Goal: Transaction & Acquisition: Purchase product/service

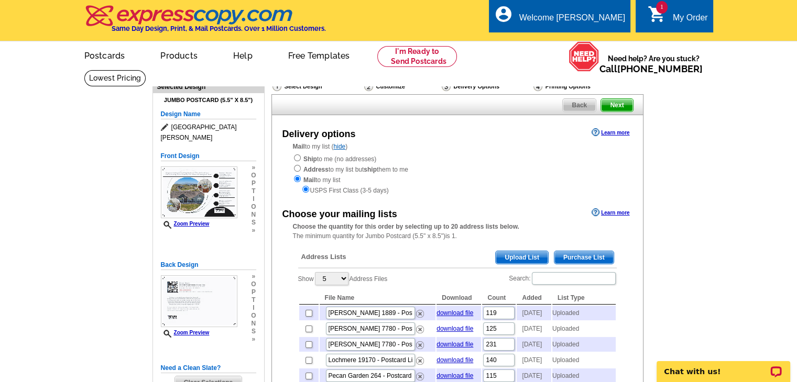
click at [513, 256] on span "Upload List" at bounding box center [522, 257] width 52 height 13
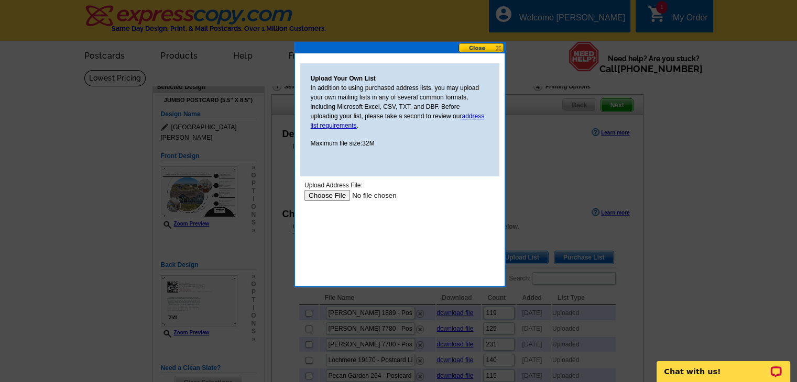
click at [326, 196] on input "file" at bounding box center [370, 195] width 133 height 11
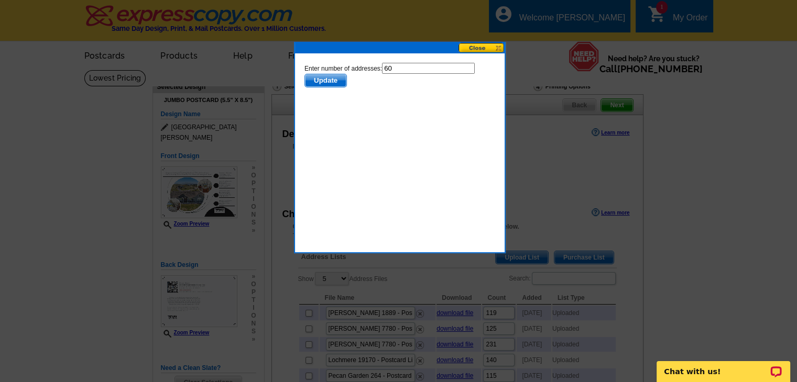
click at [323, 80] on span "Update" at bounding box center [324, 80] width 41 height 13
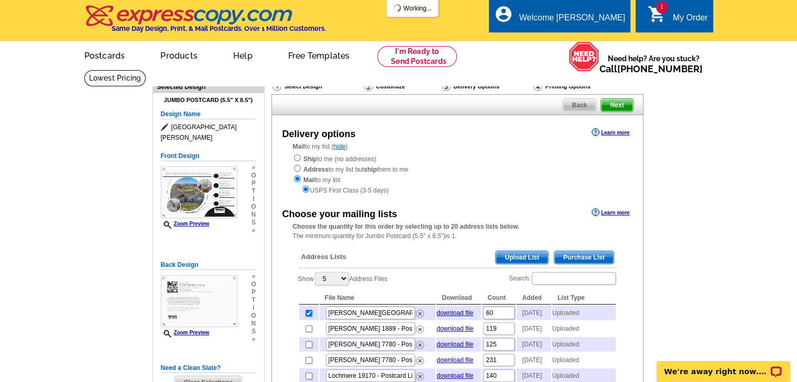
click at [522, 262] on span "Upload List" at bounding box center [522, 257] width 52 height 13
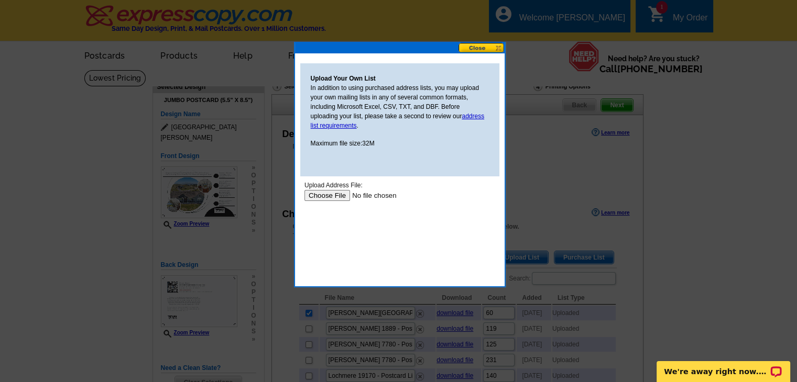
click at [331, 199] on input "file" at bounding box center [370, 195] width 133 height 11
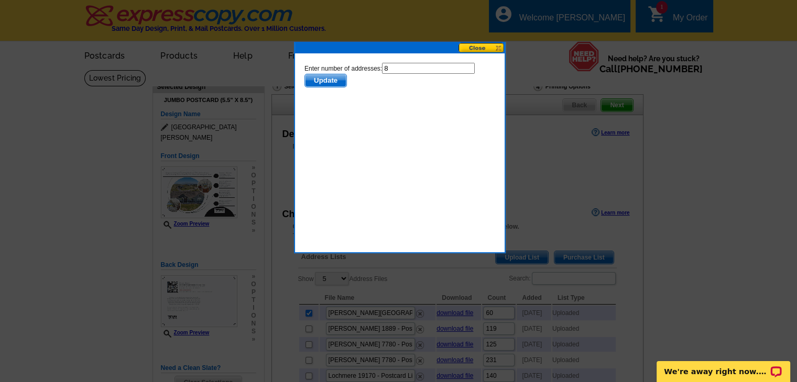
click at [338, 83] on span "Update" at bounding box center [324, 80] width 41 height 13
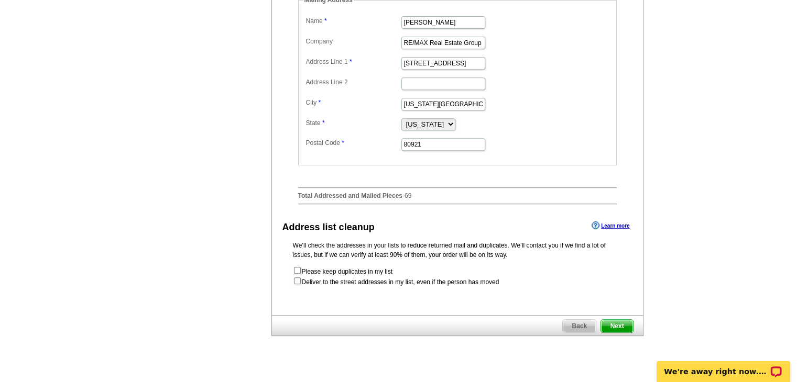
scroll to position [471, 0]
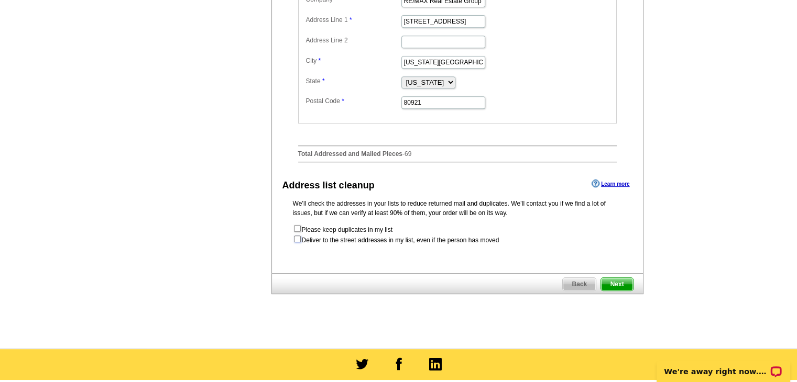
click at [298, 243] on input "checkbox" at bounding box center [297, 239] width 7 height 7
checkbox input "true"
radio input "true"
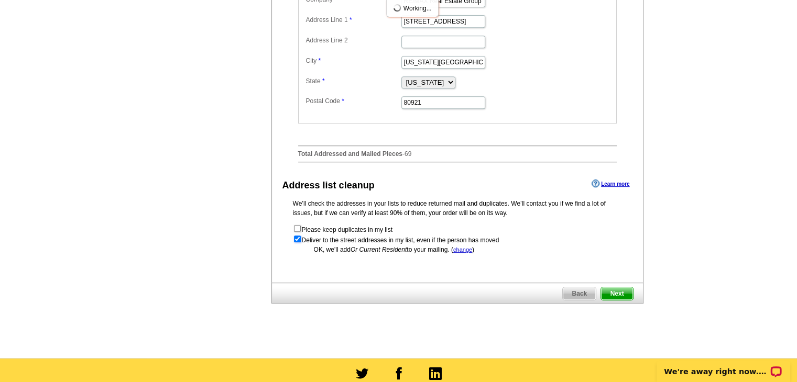
scroll to position [0, 0]
click at [615, 300] on span "Next" at bounding box center [616, 294] width 31 height 13
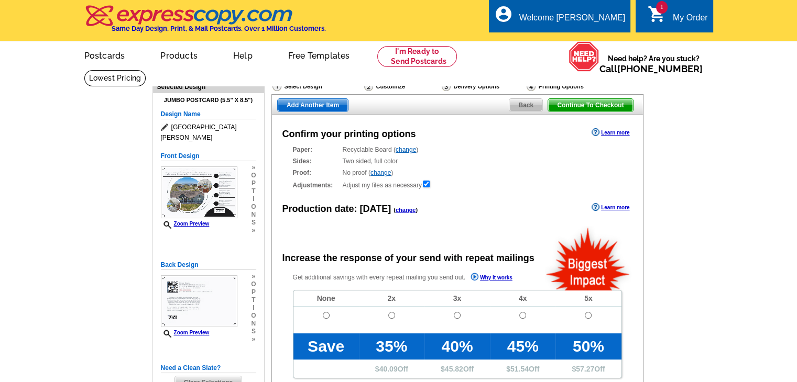
radio input "false"
click at [324, 313] on input "radio" at bounding box center [326, 315] width 7 height 7
radio input "true"
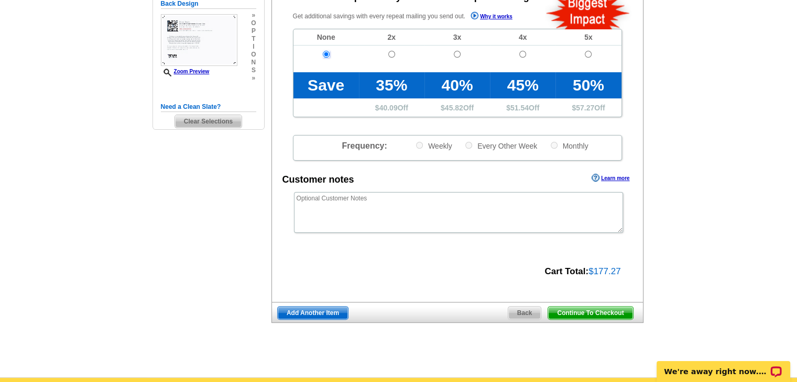
scroll to position [262, 0]
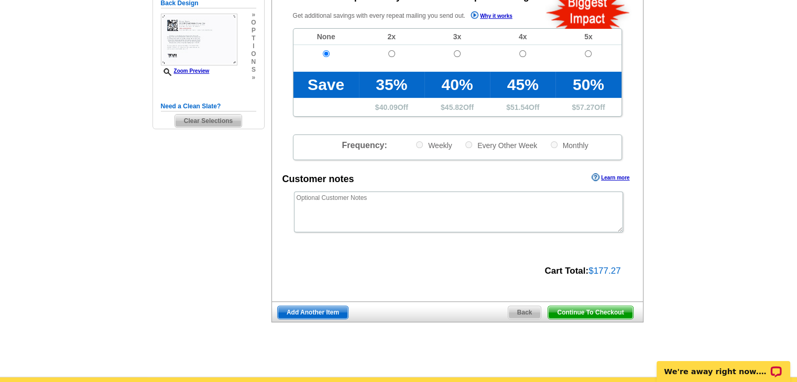
click at [591, 314] on span "Continue To Checkout" at bounding box center [590, 312] width 84 height 13
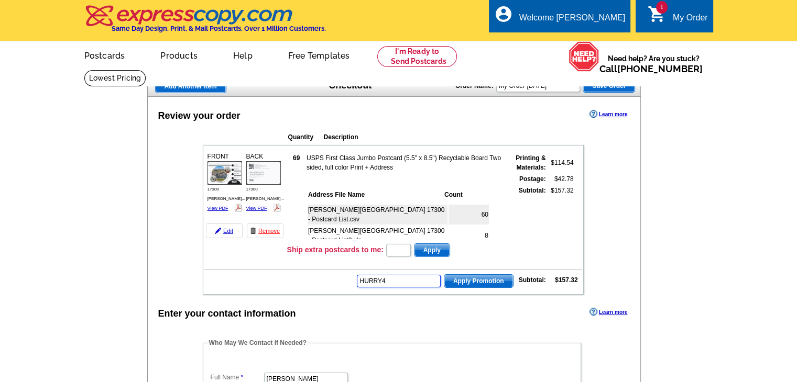
type input "HURRY40"
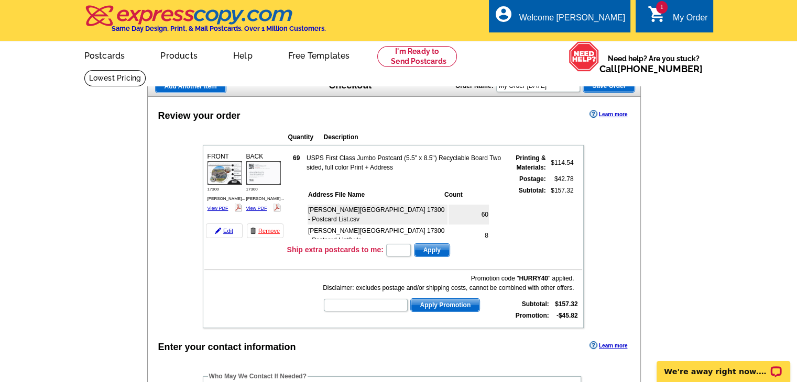
type input "CHAT20"
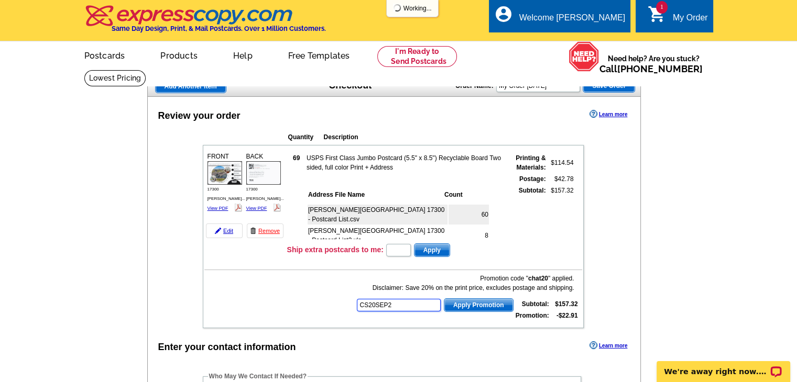
type input "CS20SEP21"
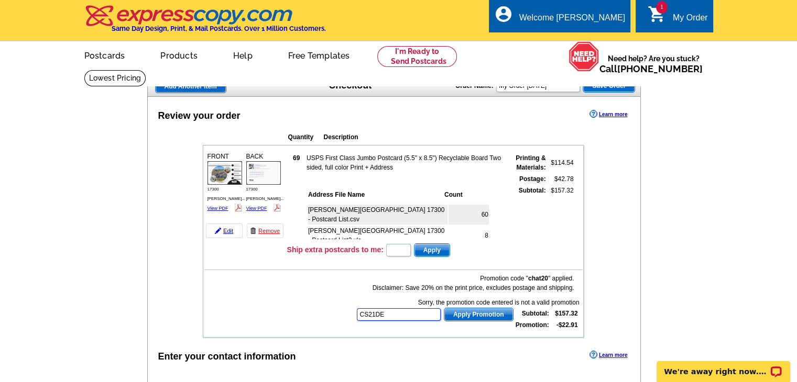
type input "CS21DEC"
type input "E20APRILROUNDUP2"
type input "E20DAD2"
type input "E20FAST"
type input "E20HANGERS21"
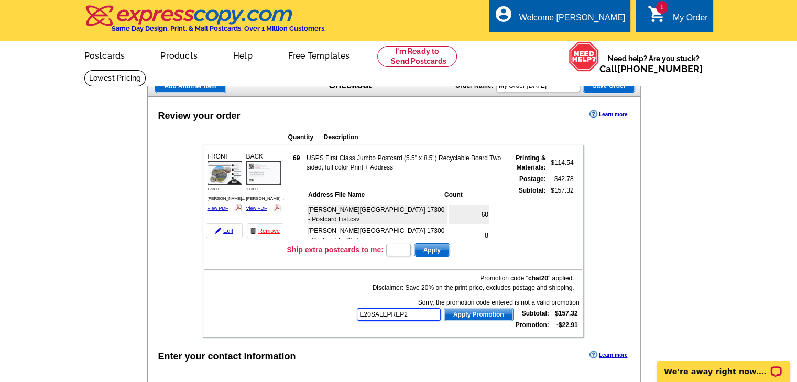
type input "E20SALEPREP21"
type input "E21APRIL25"
click at [420, 309] on input "text" at bounding box center [399, 315] width 84 height 13
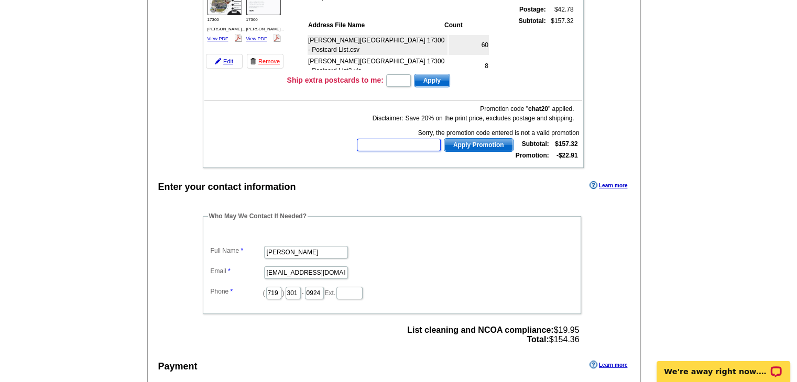
scroll to position [262, 0]
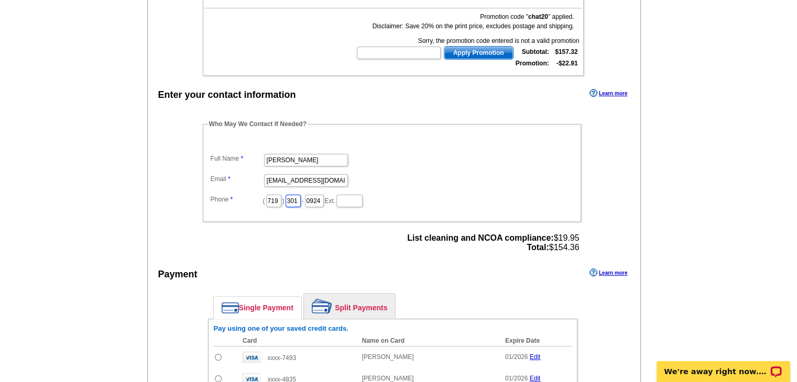
click at [301, 196] on input "301" at bounding box center [292, 201] width 15 height 13
type input "3"
type input "460"
drag, startPoint x: 344, startPoint y: 196, endPoint x: 276, endPoint y: 189, distance: 68.4
click at [263, 194] on dd "( 719 ) 460 - 0924 Ext." at bounding box center [392, 200] width 368 height 16
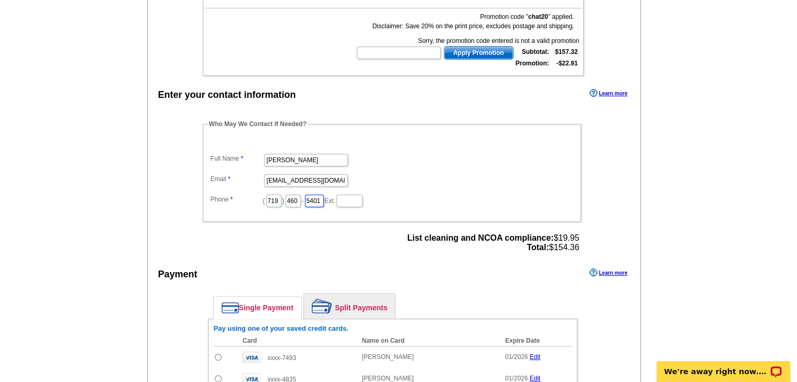
type input "5401"
click at [657, 166] on main "Add Another Item Checkout Order Name: My Order 2025-09-19 Save Order Review you…" at bounding box center [398, 177] width 797 height 738
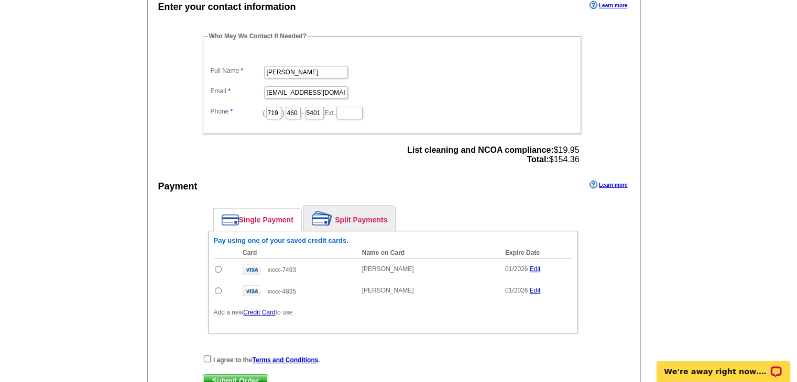
scroll to position [524, 0]
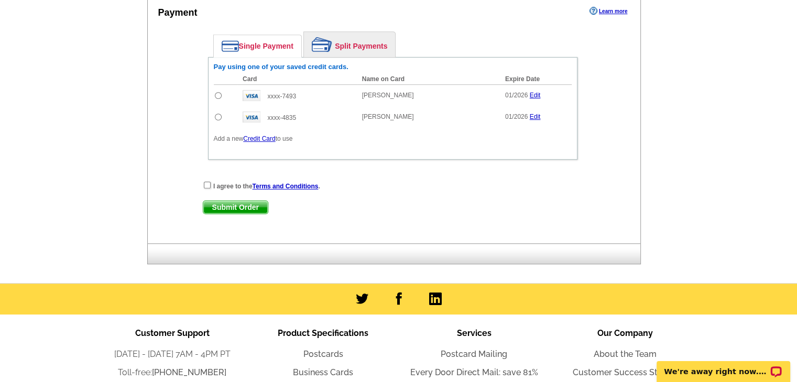
click at [218, 114] on input "radio" at bounding box center [218, 117] width 7 height 7
radio input "true"
click at [207, 182] on input "checkbox" at bounding box center [207, 185] width 7 height 7
checkbox input "true"
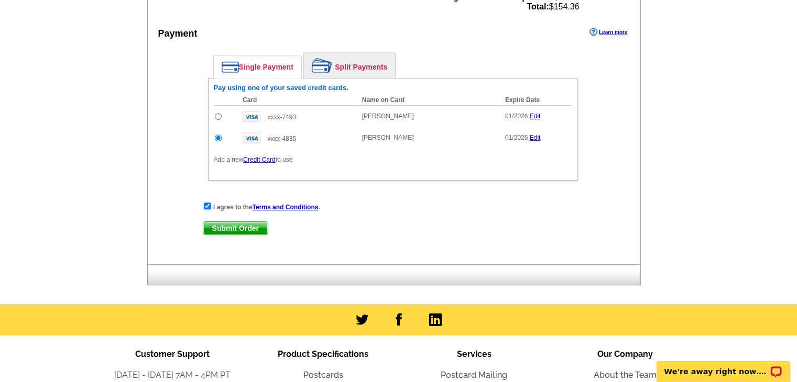
scroll to position [629, 0]
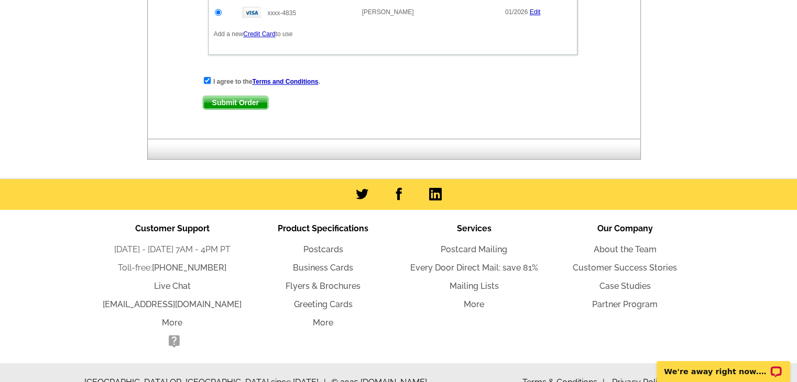
click at [250, 98] on span "Submit Order" at bounding box center [235, 102] width 64 height 13
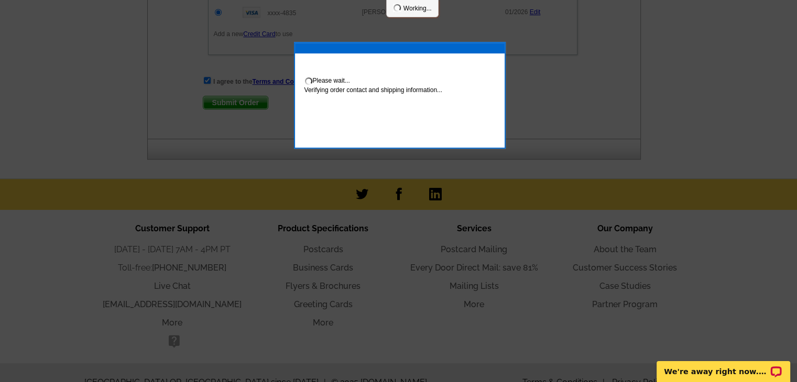
scroll to position [681, 0]
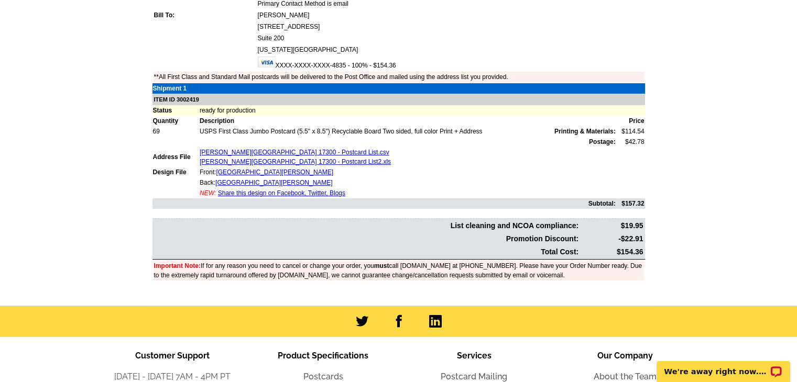
scroll to position [367, 0]
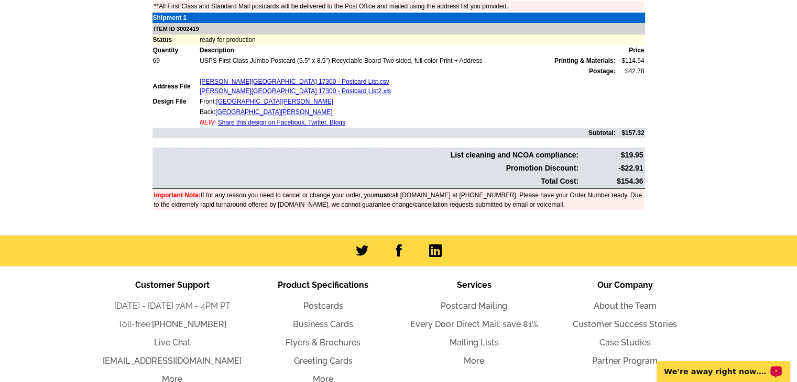
drag, startPoint x: 710, startPoint y: 381, endPoint x: 711, endPoint y: 375, distance: 5.9
click at [711, 375] on p "We're away right now. Please check back later!" at bounding box center [716, 372] width 104 height 8
click at [505, 214] on div "Order Number: 1475164 Download Invoice | Print Invoice Order Name My Order [DAT…" at bounding box center [398, 44] width 503 height 365
click at [715, 65] on main "Order Number: 1475164 Download Invoice | Print Invoice Order Name My Order [DAT…" at bounding box center [398, 45] width 797 height 379
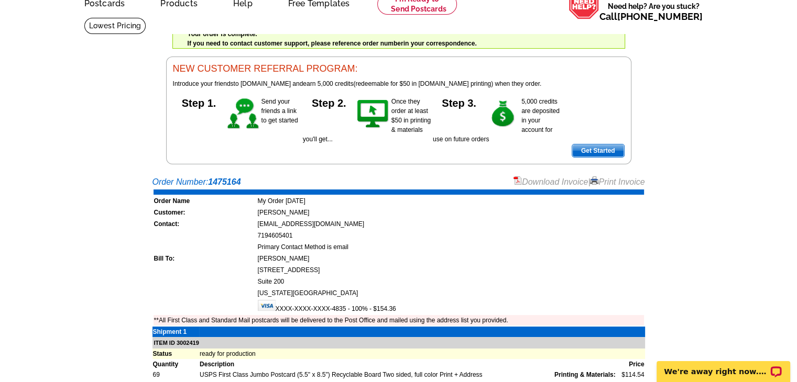
scroll to position [0, 0]
